Goal: Task Accomplishment & Management: Manage account settings

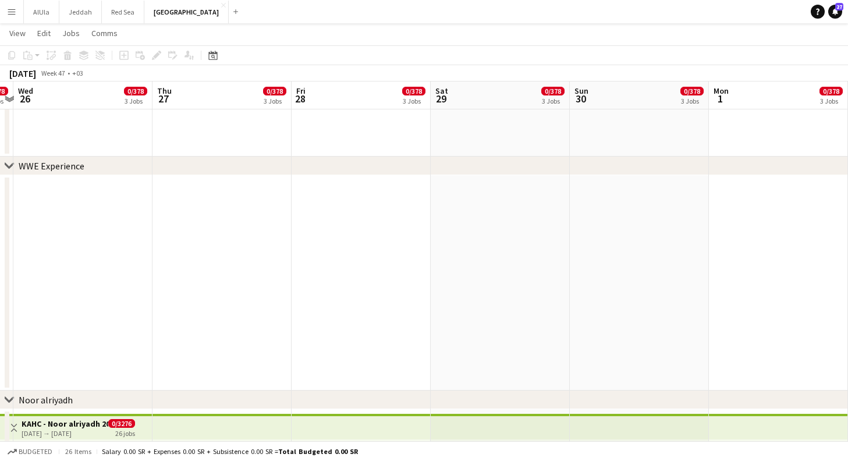
scroll to position [0, 404]
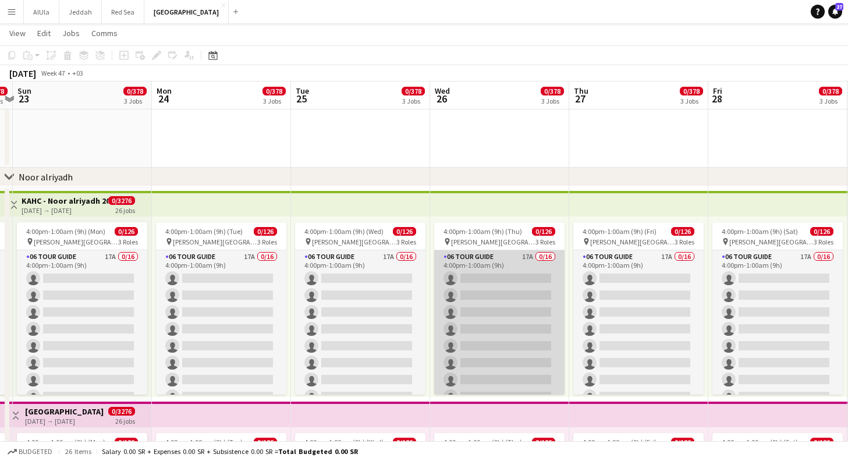
click at [519, 387] on app-card-role "06 Tour Guide 17A 0/16 4:00pm-1:00am (9h) single-neutral-actions single-neutral…" at bounding box center [499, 396] width 130 height 293
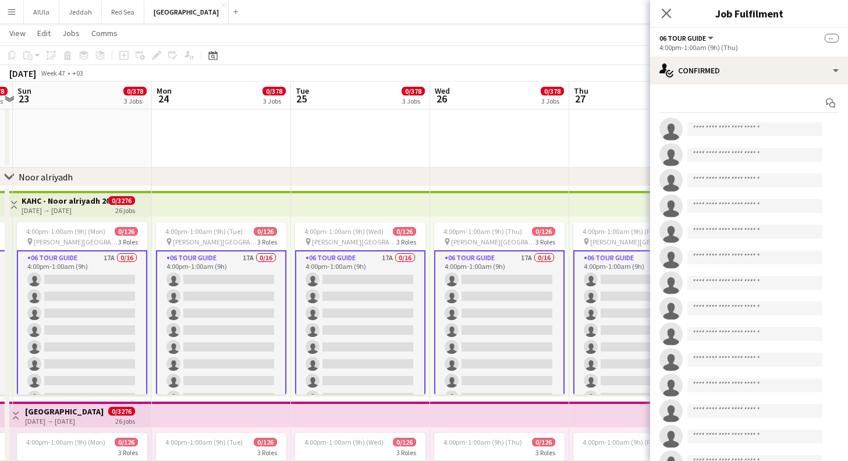
scroll to position [279, 0]
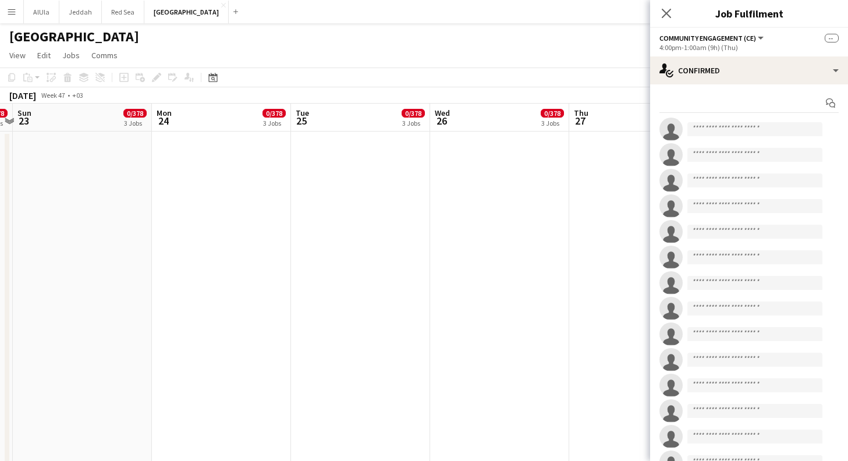
click at [656, 18] on div "Close pop-in" at bounding box center [666, 13] width 33 height 27
click at [663, 18] on icon "Close pop-in" at bounding box center [665, 13] width 11 height 11
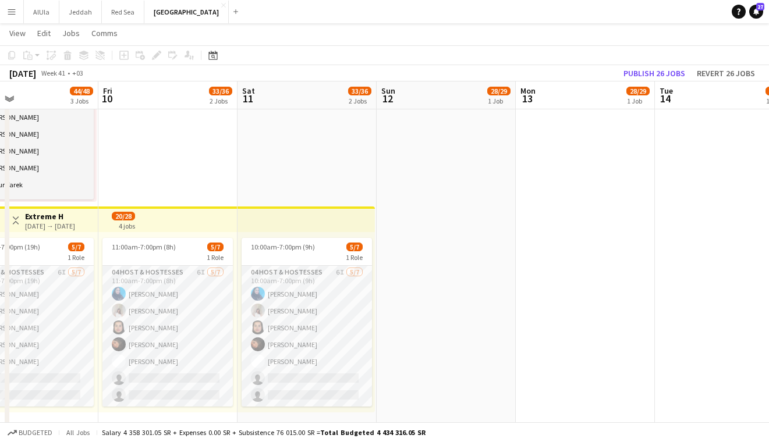
scroll to position [0, 319]
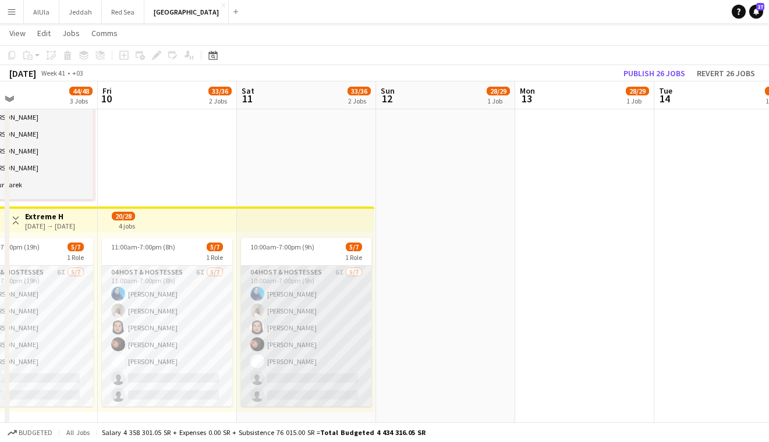
click at [284, 346] on app-card-role "04 Host & Hostesses 6I 5/7 10:00am-7:00pm (9h) Asma Faraj Zeina Ziad Nouf Alsha…" at bounding box center [306, 336] width 130 height 141
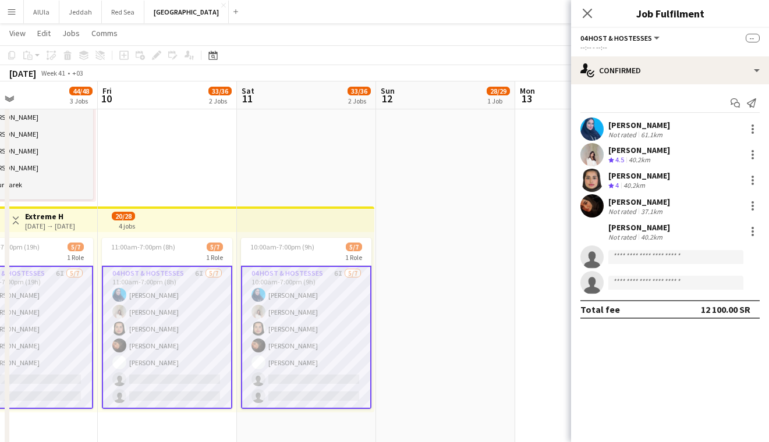
click at [649, 200] on div "Orjwan Alturki" at bounding box center [639, 202] width 62 height 10
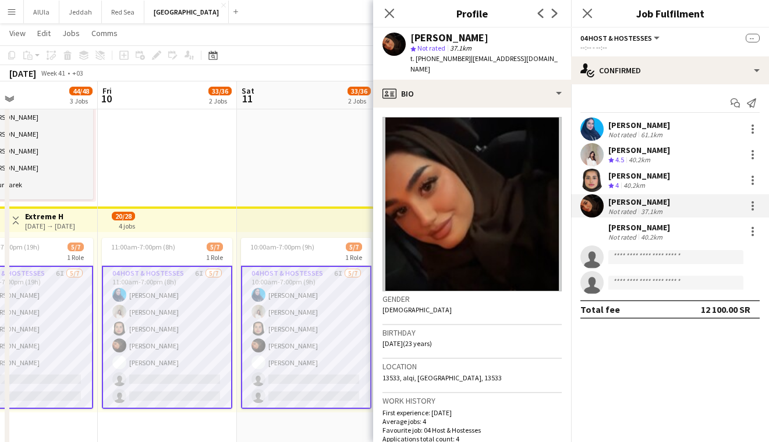
click at [654, 229] on div "Deema Alomair" at bounding box center [639, 227] width 62 height 10
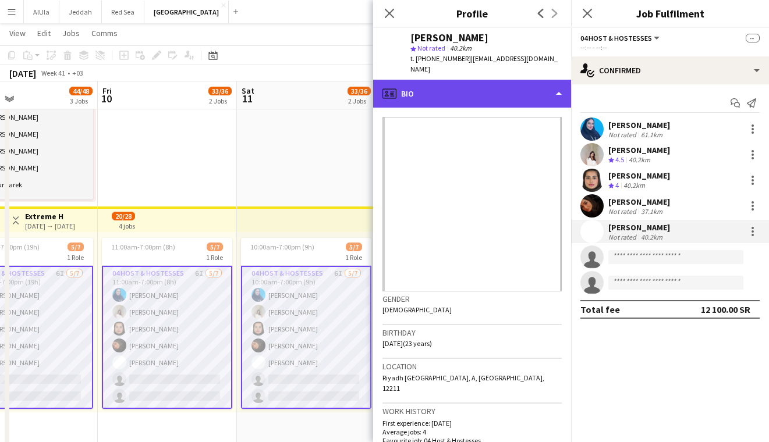
click at [488, 80] on div "profile Bio" at bounding box center [472, 94] width 198 height 28
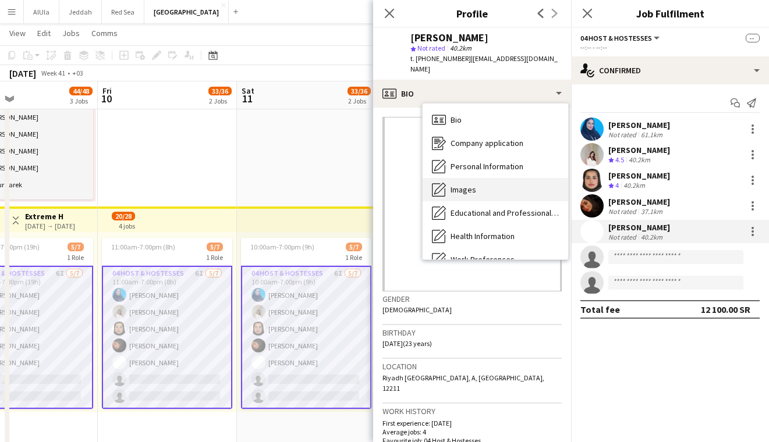
click at [488, 181] on div "Images Images" at bounding box center [494, 189] width 145 height 23
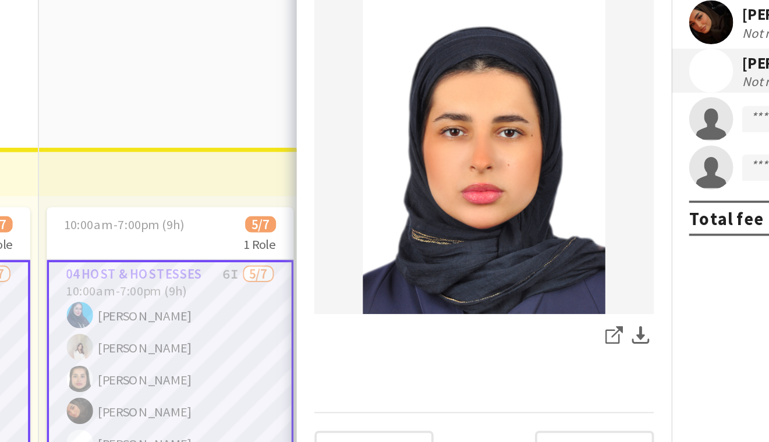
scroll to position [130, 0]
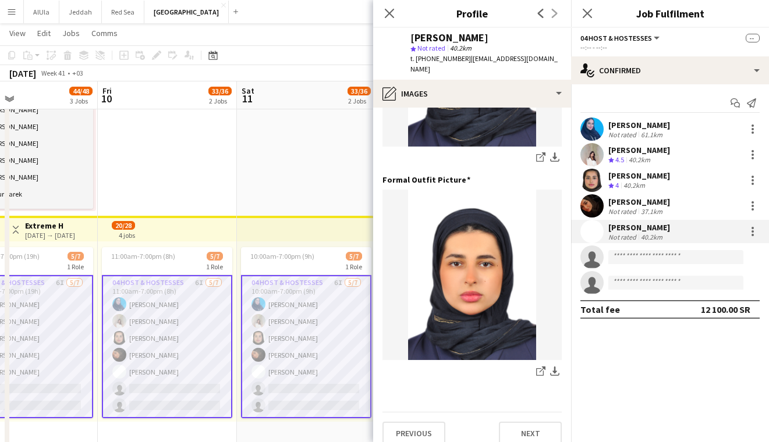
click at [610, 367] on mat-expansion-panel "check Confirmed Start chat Send notification Asma Faraj Not rated 61.1km Zeina …" at bounding box center [670, 263] width 198 height 358
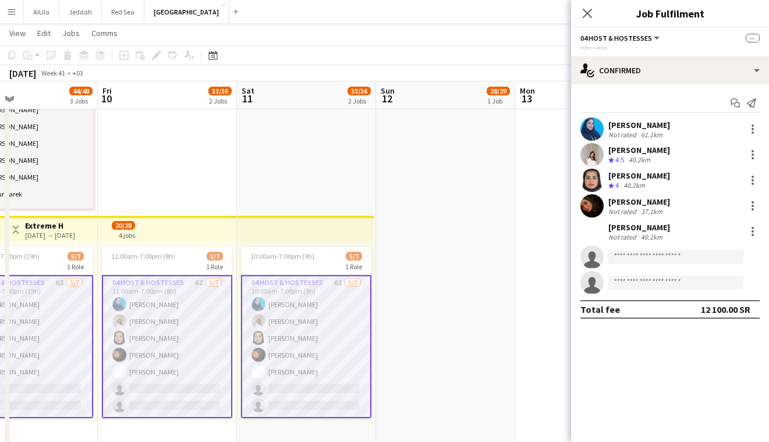
click at [621, 151] on div "Zeina Ziad" at bounding box center [639, 150] width 62 height 10
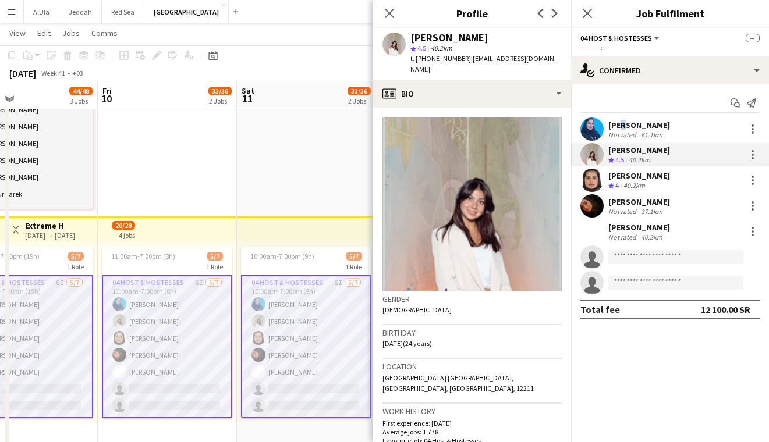
click at [620, 127] on div "Asma Faraj" at bounding box center [639, 125] width 62 height 10
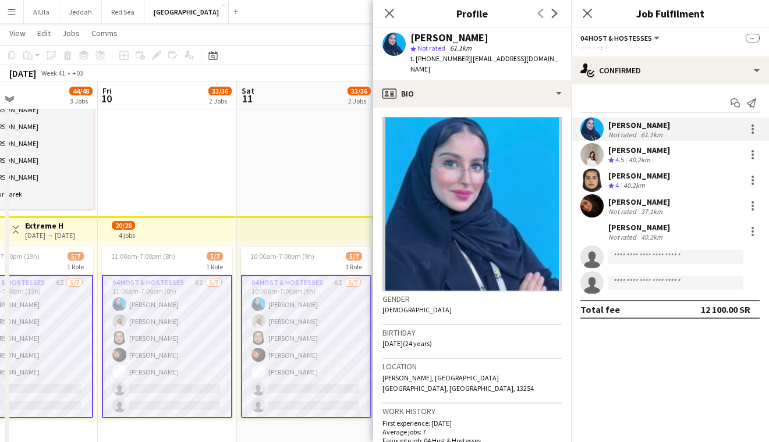
click at [634, 180] on div "Nouf Alshareef" at bounding box center [639, 175] width 62 height 10
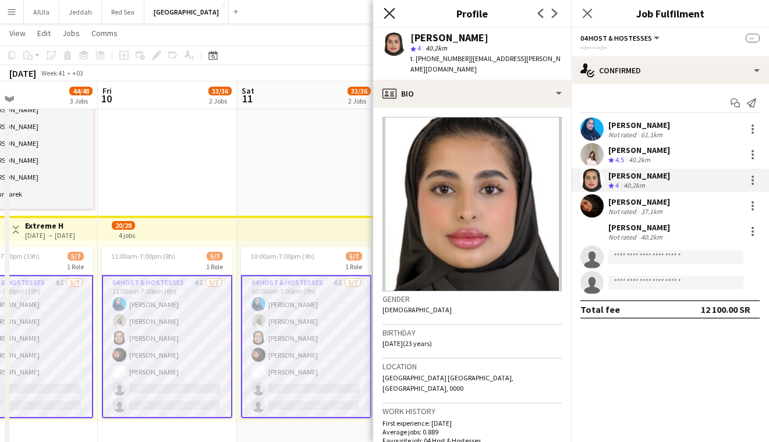
click at [391, 10] on icon "Close pop-in" at bounding box center [388, 13] width 11 height 11
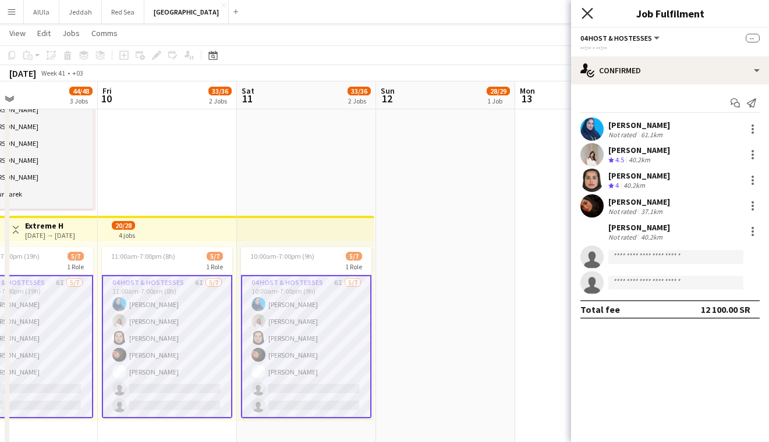
click at [590, 10] on icon at bounding box center [586, 13] width 11 height 11
